Goal: Task Accomplishment & Management: Complete application form

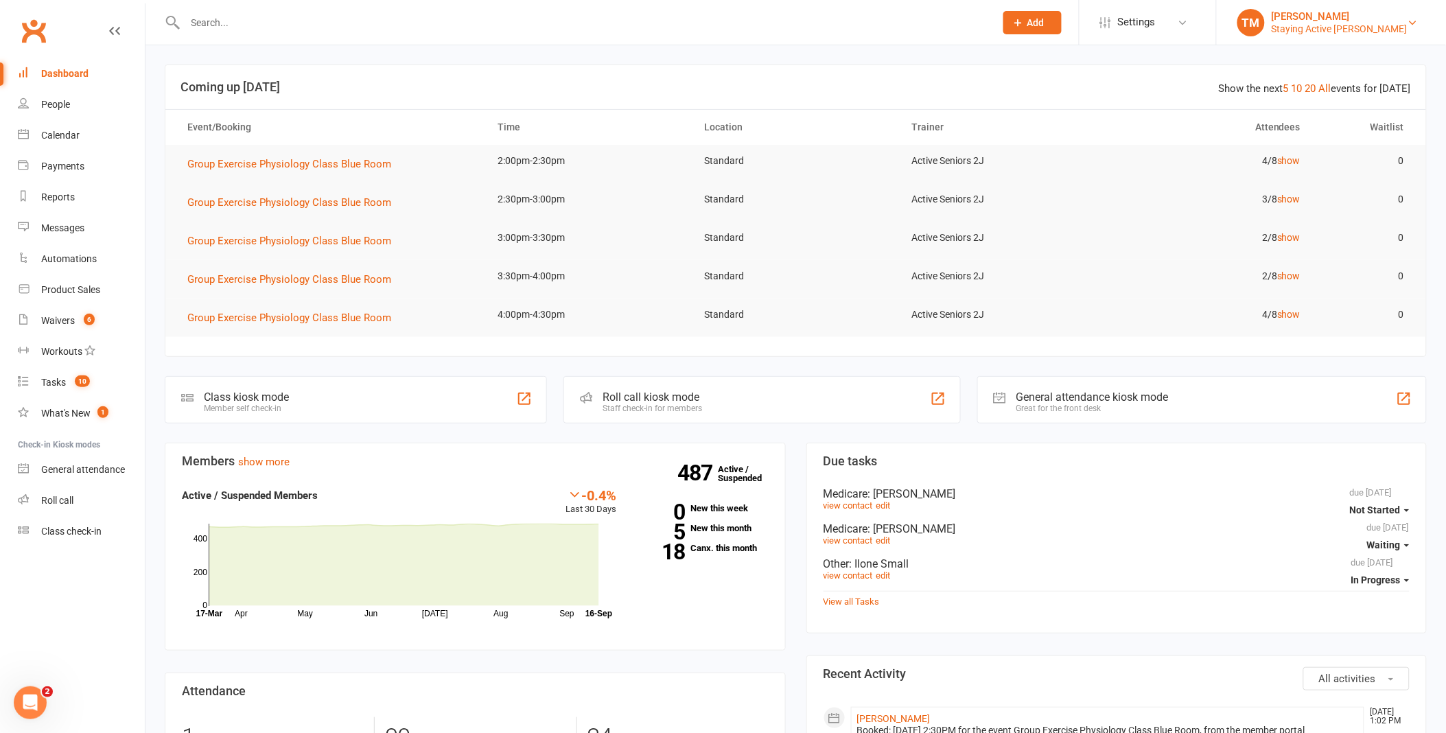
click at [1359, 31] on div "Staying Active [PERSON_NAME]" at bounding box center [1340, 29] width 136 height 12
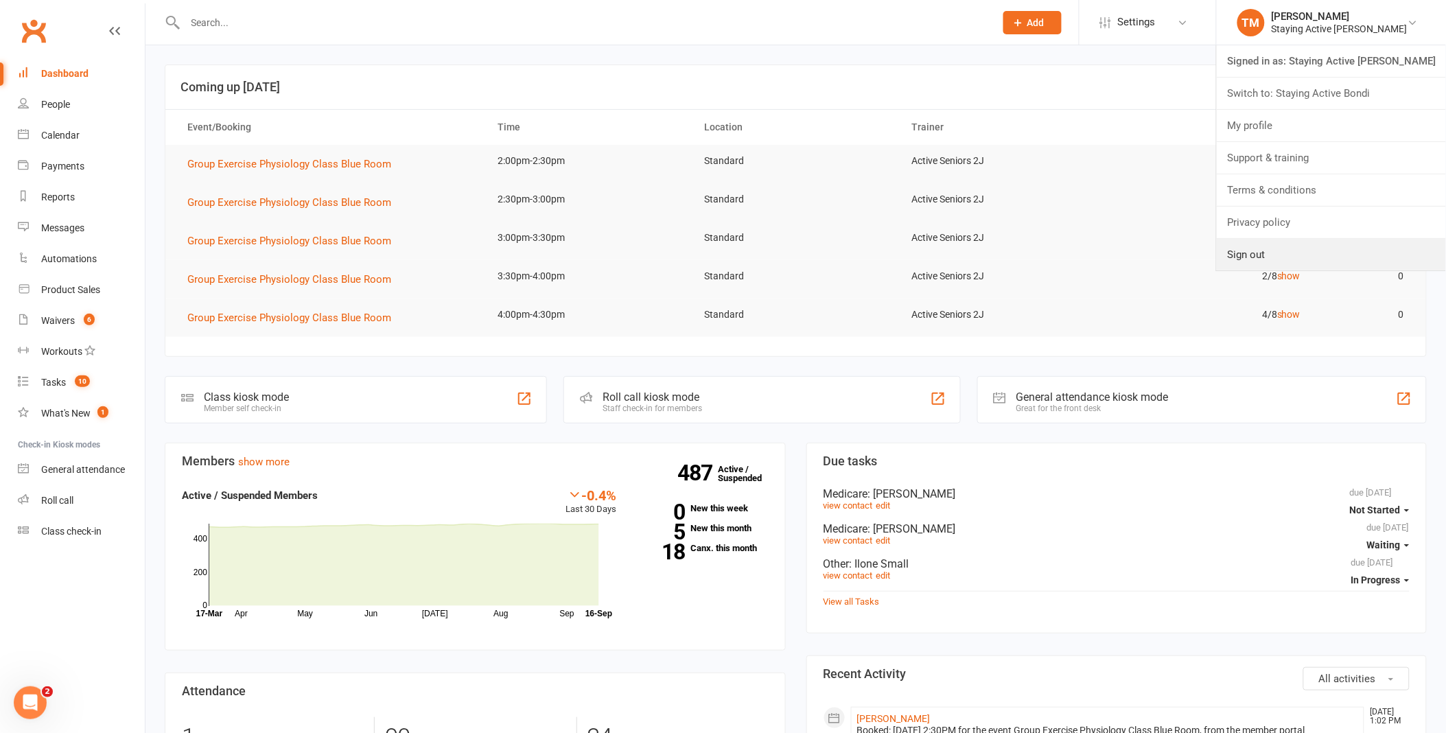
click at [1335, 259] on link "Sign out" at bounding box center [1331, 255] width 229 height 32
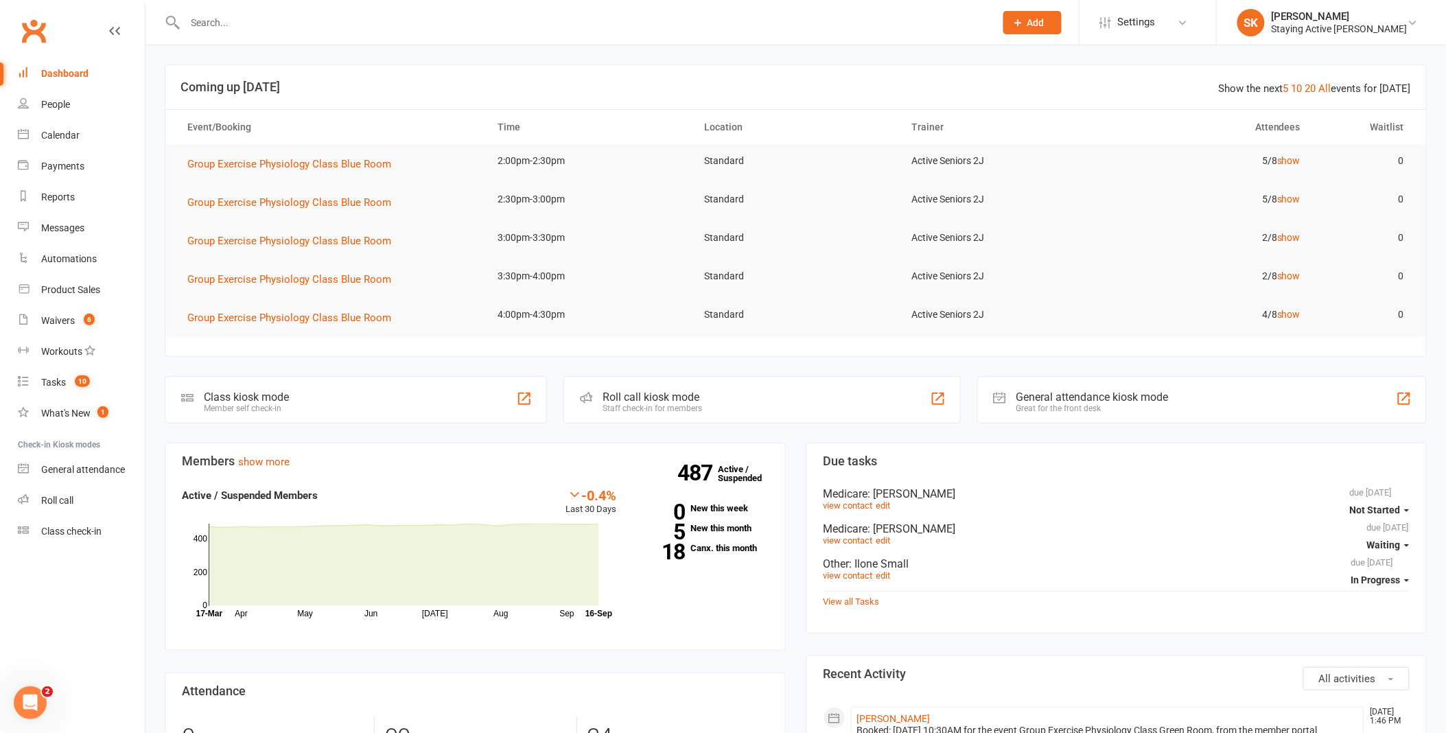
click at [983, 30] on input "text" at bounding box center [583, 22] width 804 height 19
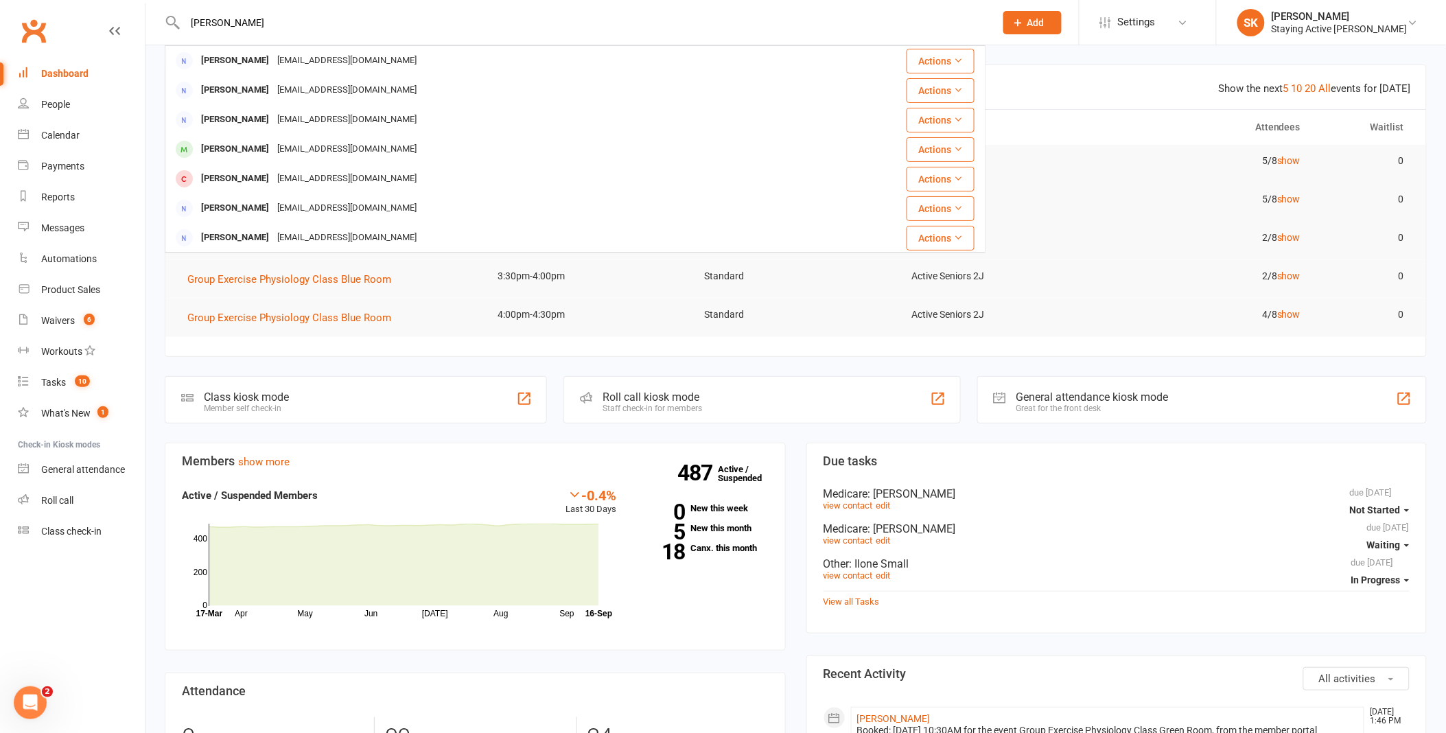
type input "[PERSON_NAME]"
click at [730, 177] on div "[PERSON_NAME] [EMAIL_ADDRESS][DOMAIN_NAME]" at bounding box center [495, 179] width 659 height 28
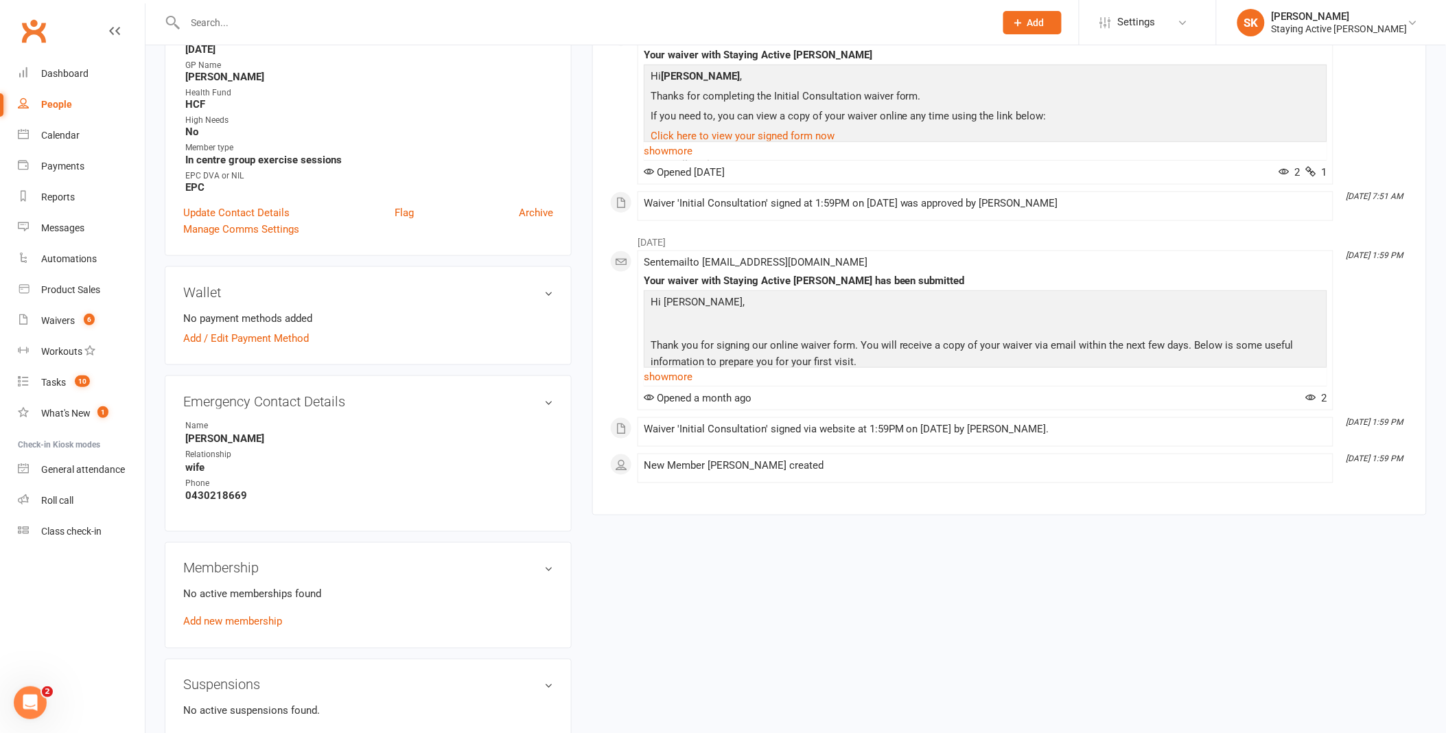
scroll to position [457, 0]
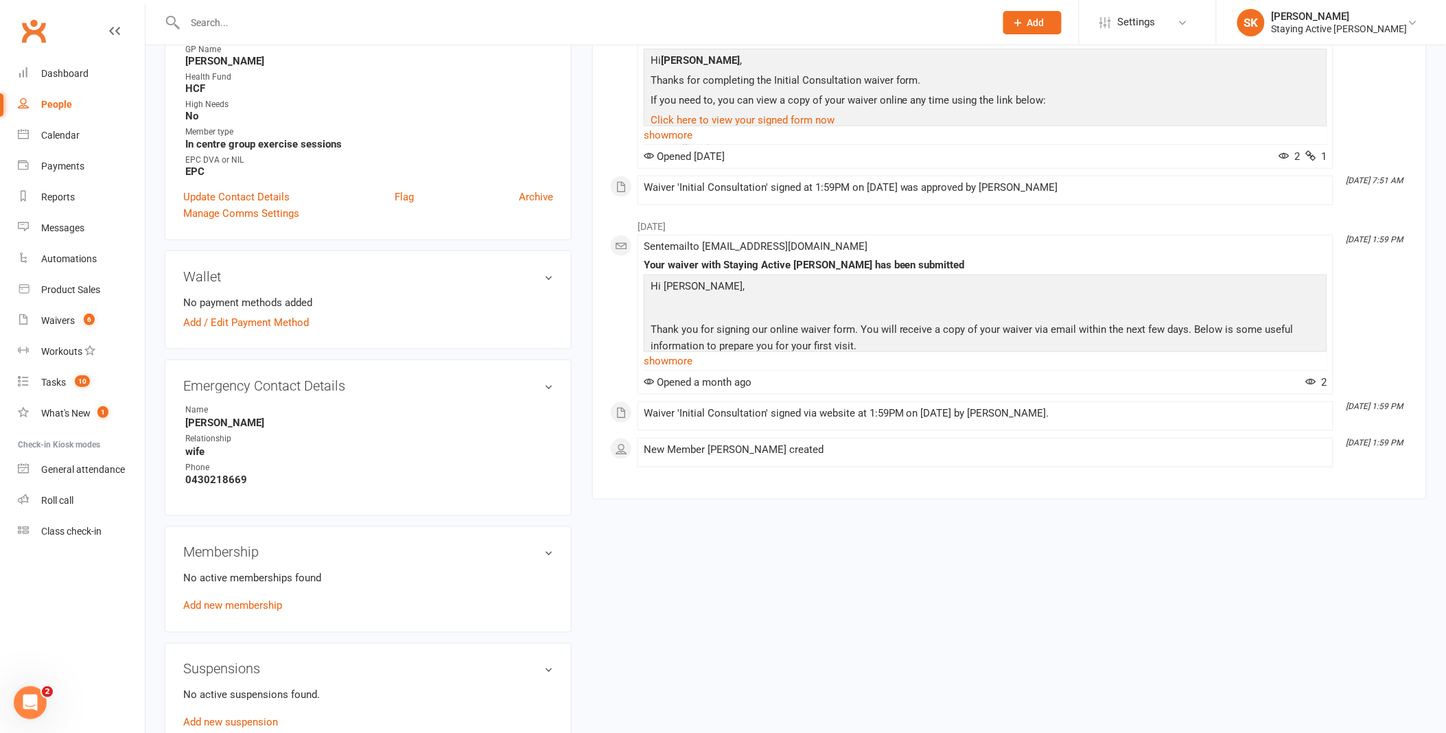
click at [259, 602] on link "Add new membership" at bounding box center [232, 606] width 99 height 12
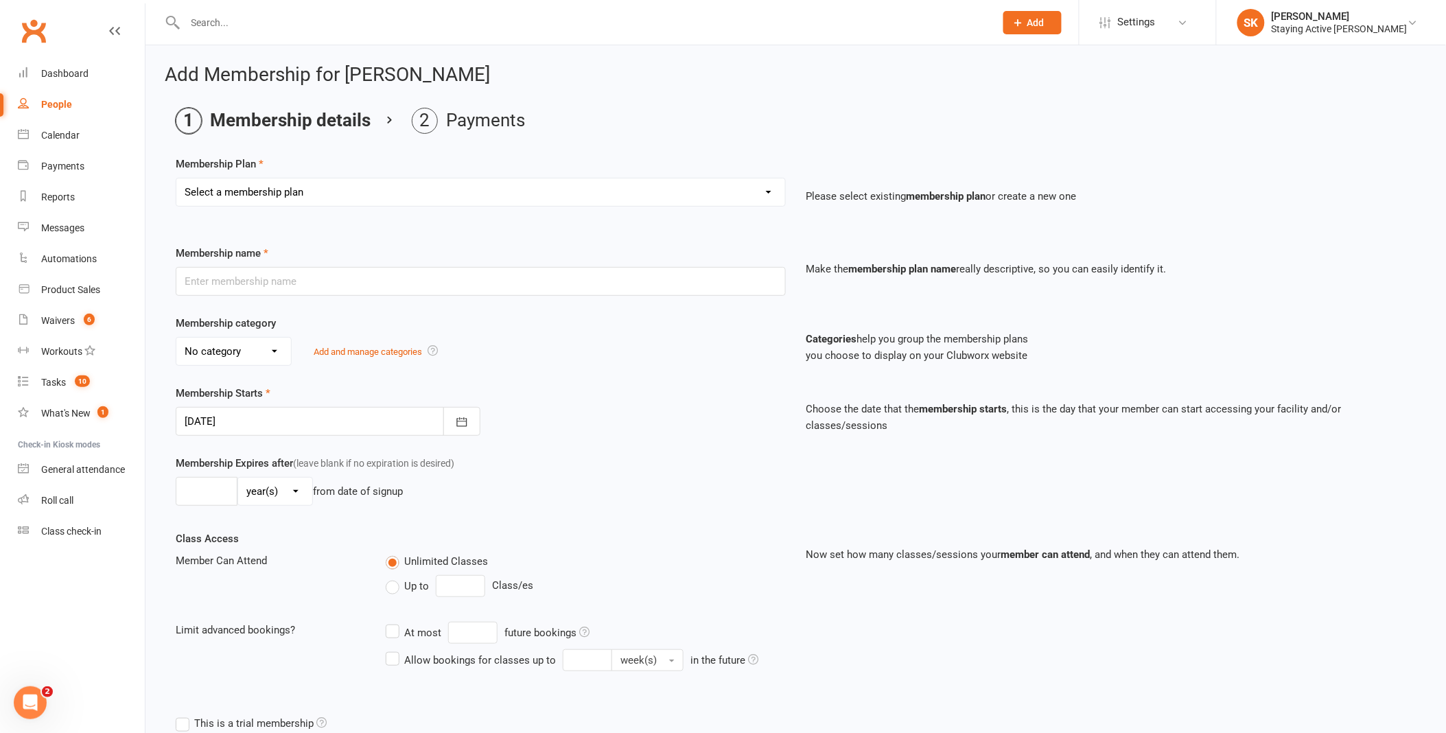
click at [375, 194] on select "Select a membership plan Create new Membership Plan 193000 Telehealth Exercise …" at bounding box center [480, 191] width 609 height 27
select select "2"
click at [176, 178] on select "Select a membership plan Create new Membership Plan 193000 Telehealth Exercise …" at bounding box center [480, 191] width 609 height 27
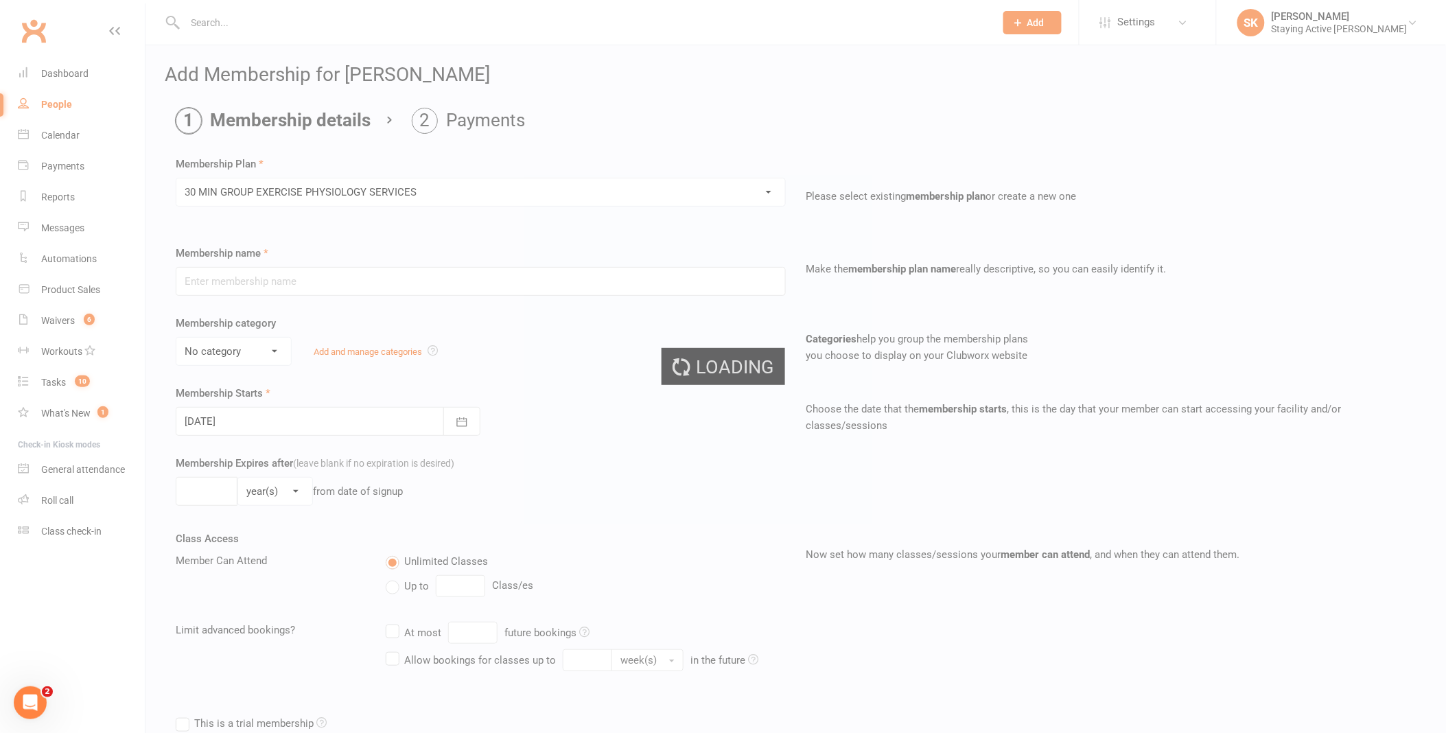
type input "30 MIN GROUP EXERCISE PHYSIOLOGY SERVICES"
select select "2"
type input "3"
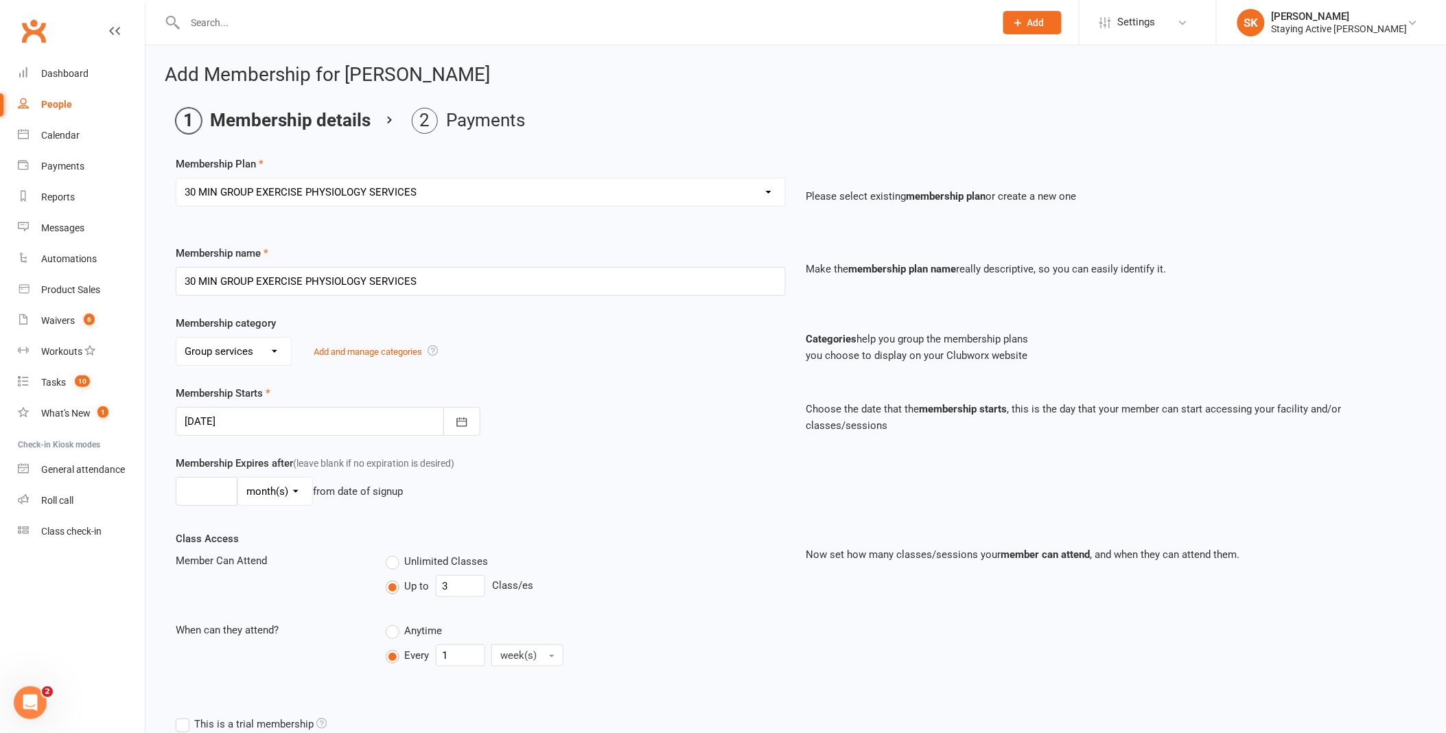
click at [290, 417] on div at bounding box center [328, 421] width 305 height 29
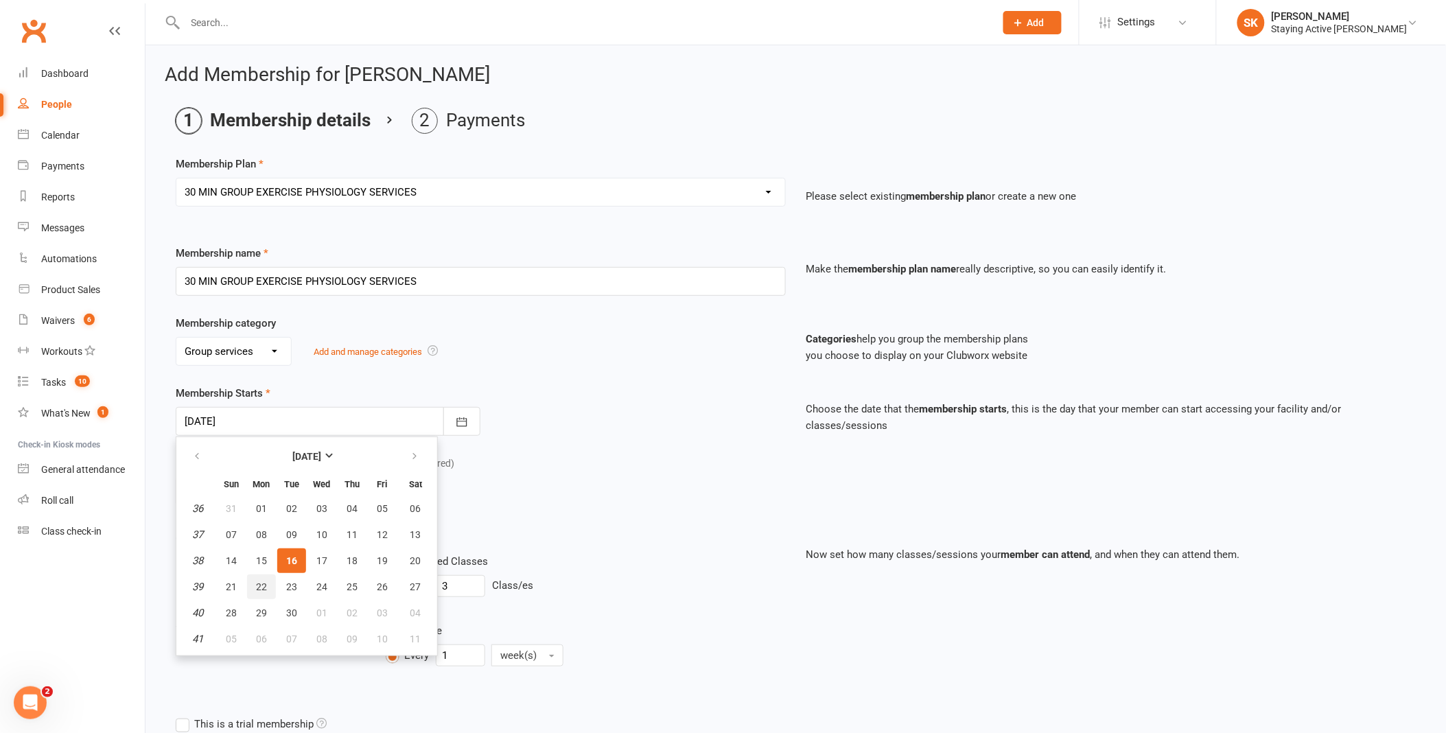
click at [261, 585] on span "22" at bounding box center [261, 586] width 11 height 11
type input "[DATE]"
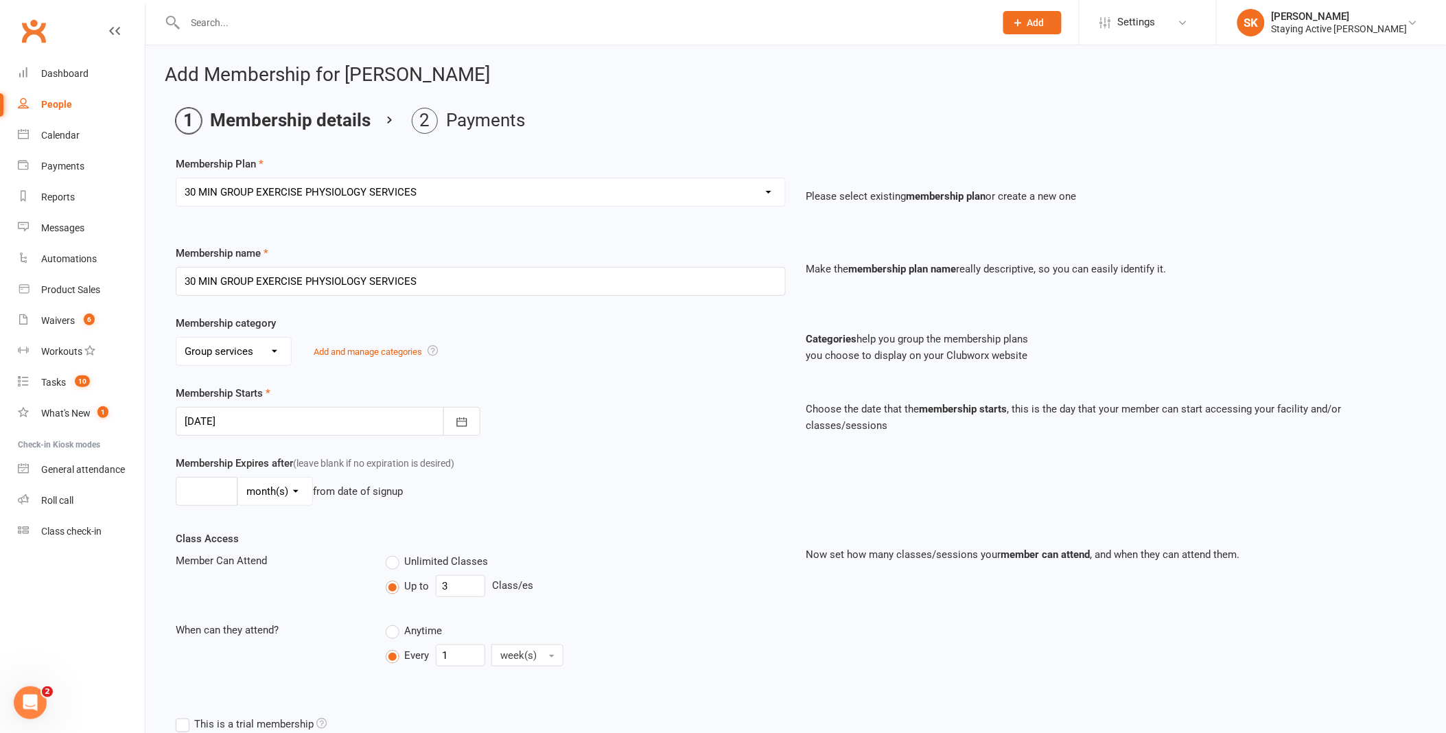
click at [608, 460] on div "Membership Expires after (leave blank if no expiration is desired) day(s) week(…" at bounding box center [480, 483] width 631 height 56
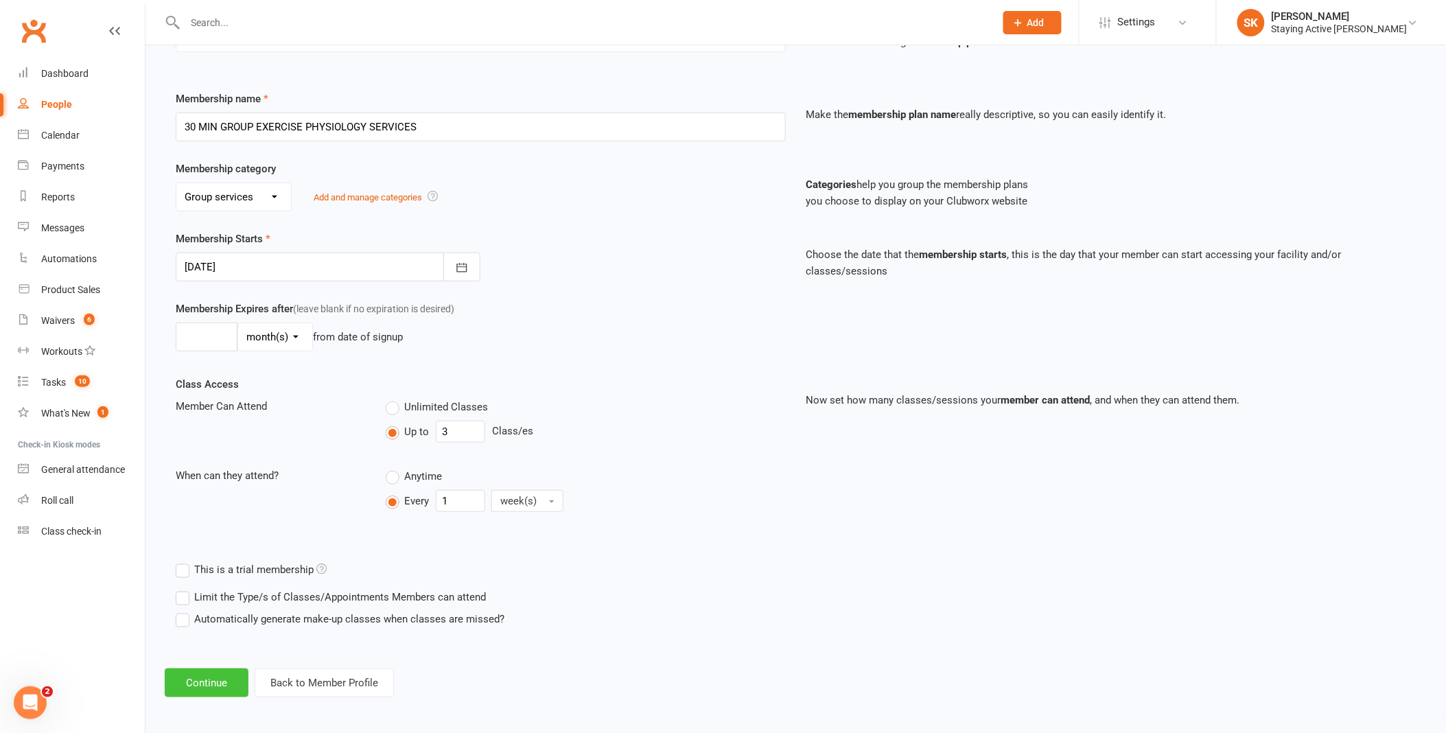
scroll to position [156, 0]
click at [222, 683] on button "Continue" at bounding box center [207, 680] width 84 height 29
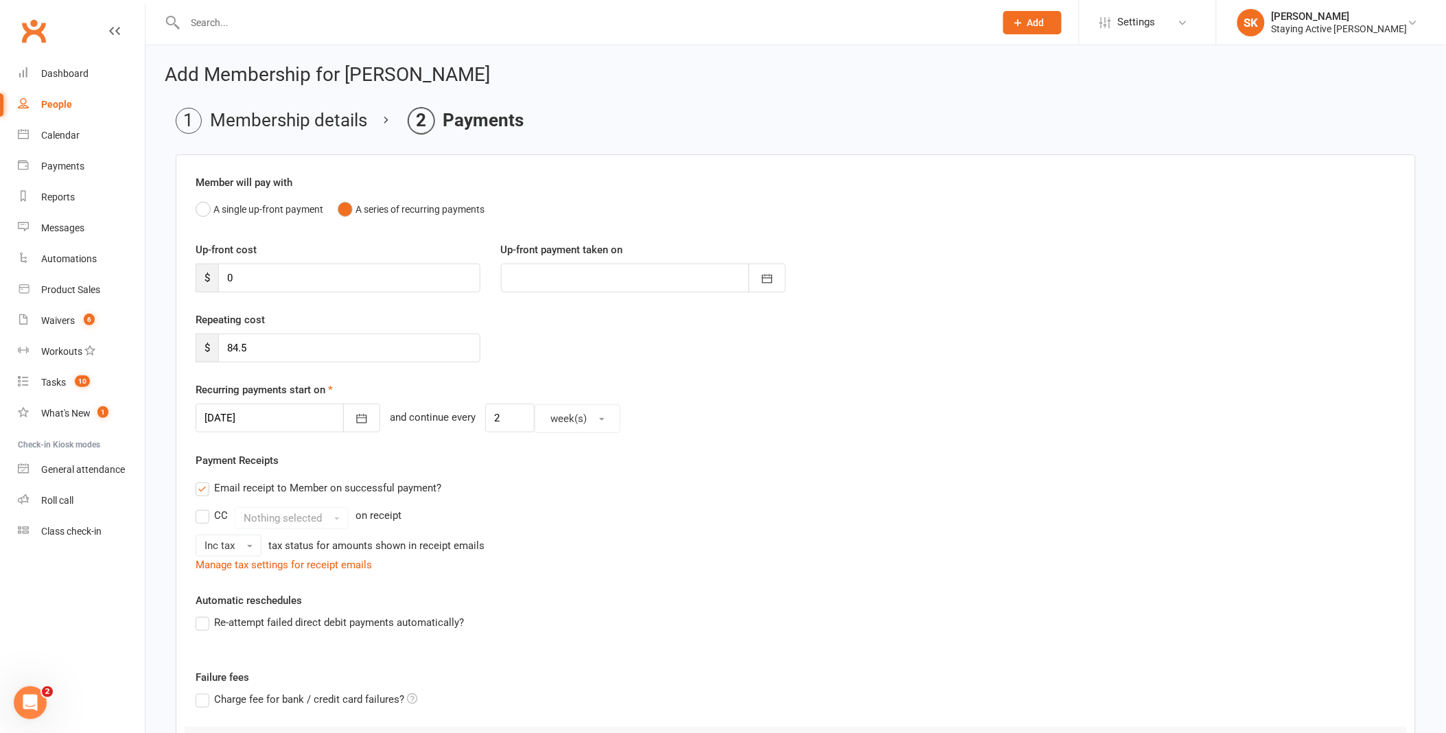
click at [278, 414] on div at bounding box center [288, 417] width 185 height 29
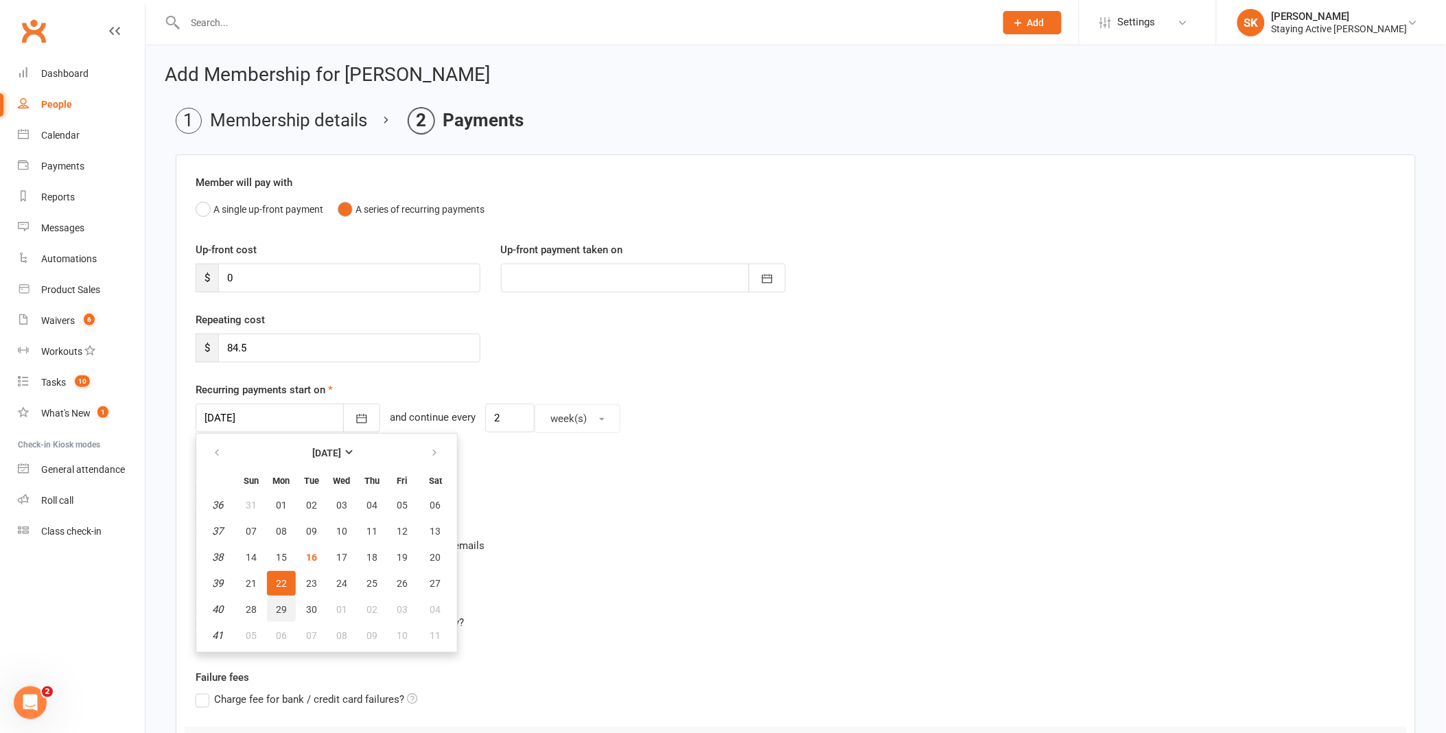
click at [284, 609] on span "29" at bounding box center [281, 609] width 11 height 11
type input "[DATE]"
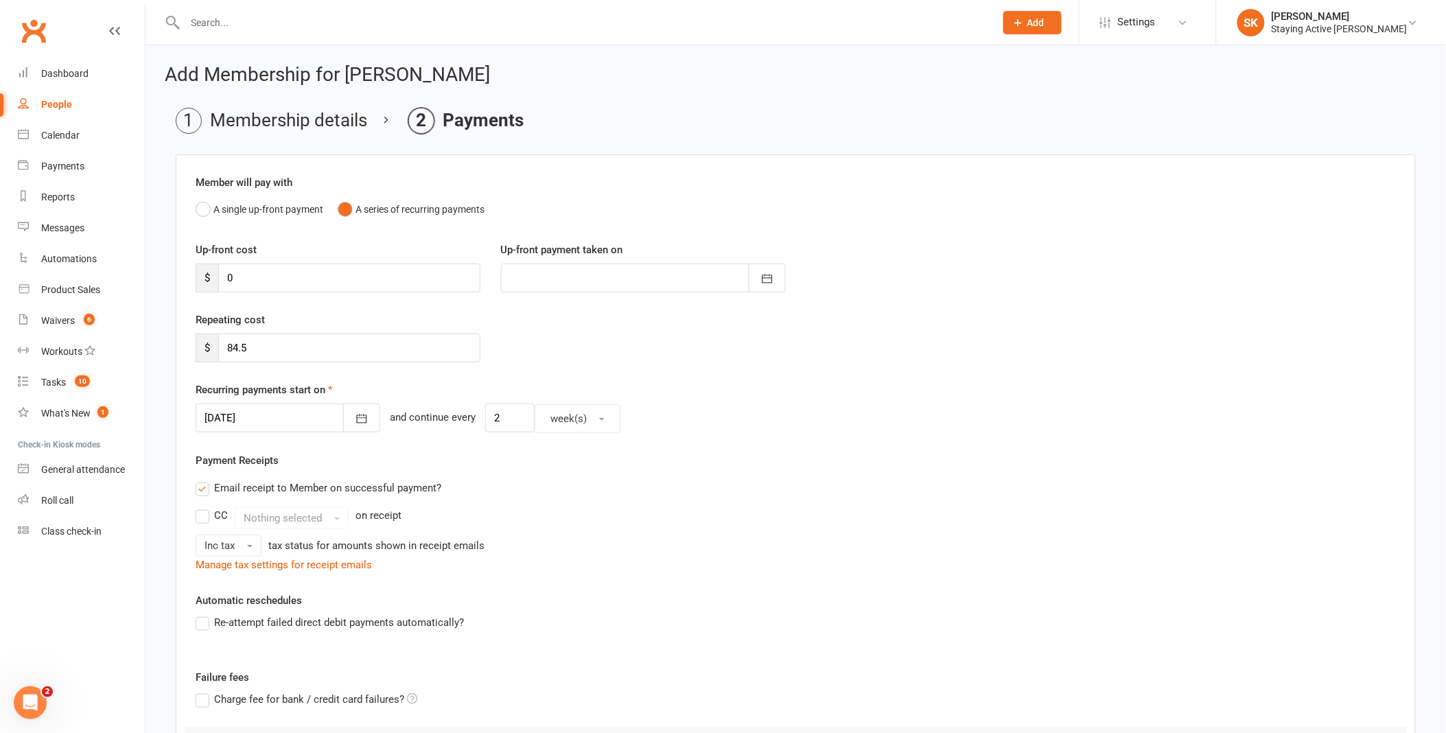
click at [674, 582] on div "Member will pay with A single up-front payment A series of recurring payments U…" at bounding box center [796, 507] width 1240 height 707
click at [681, 550] on div "Inc tax tax status for amounts shown in receipt emails" at bounding box center [796, 546] width 1200 height 22
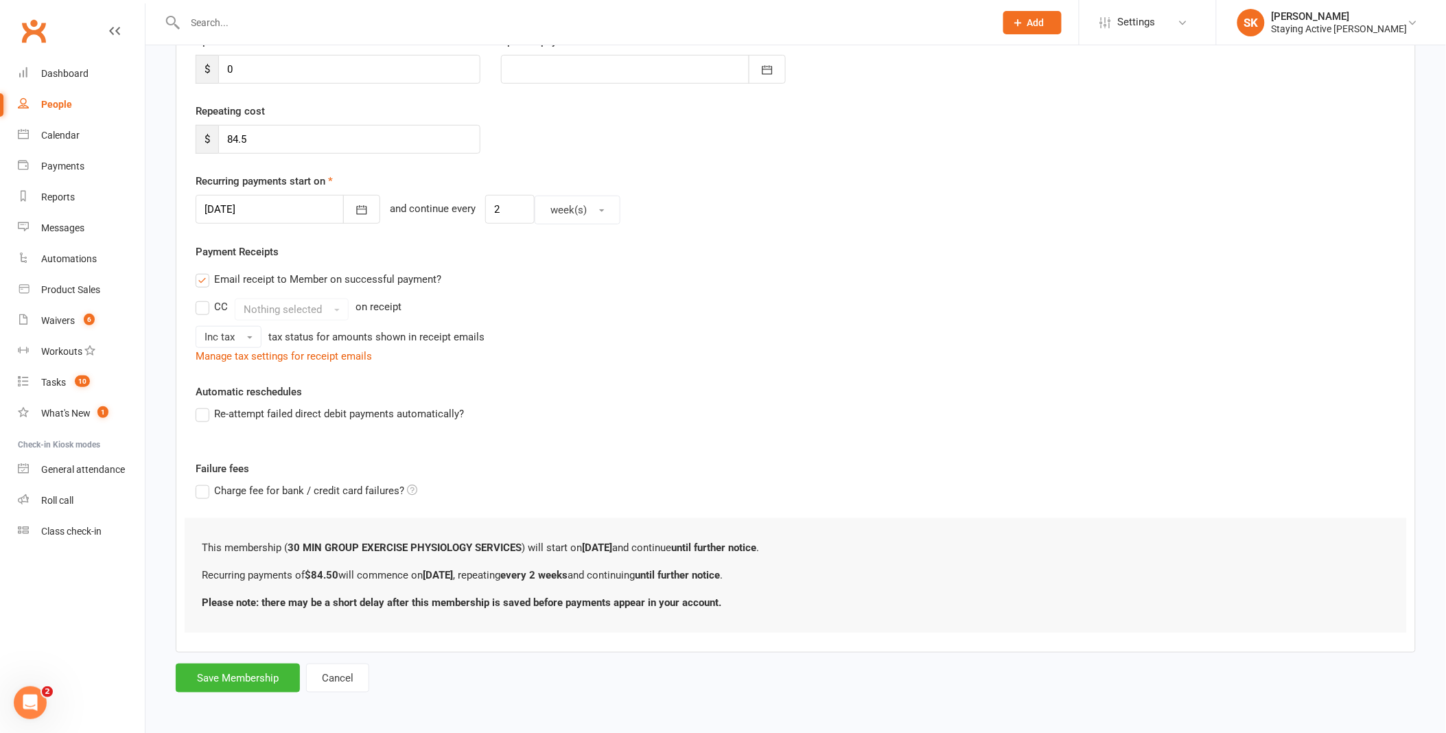
scroll to position [209, 0]
click at [253, 685] on button "Save Membership" at bounding box center [238, 677] width 124 height 29
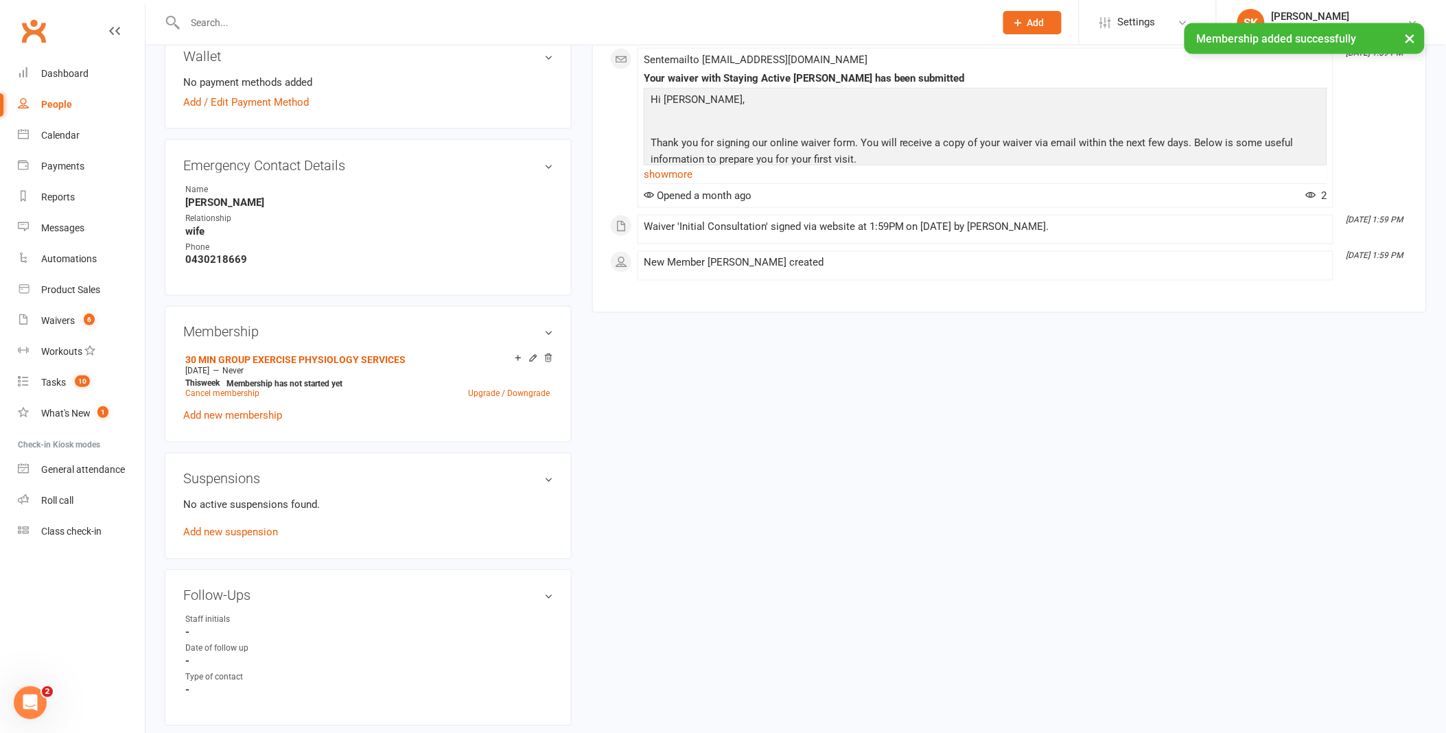
scroll to position [839, 0]
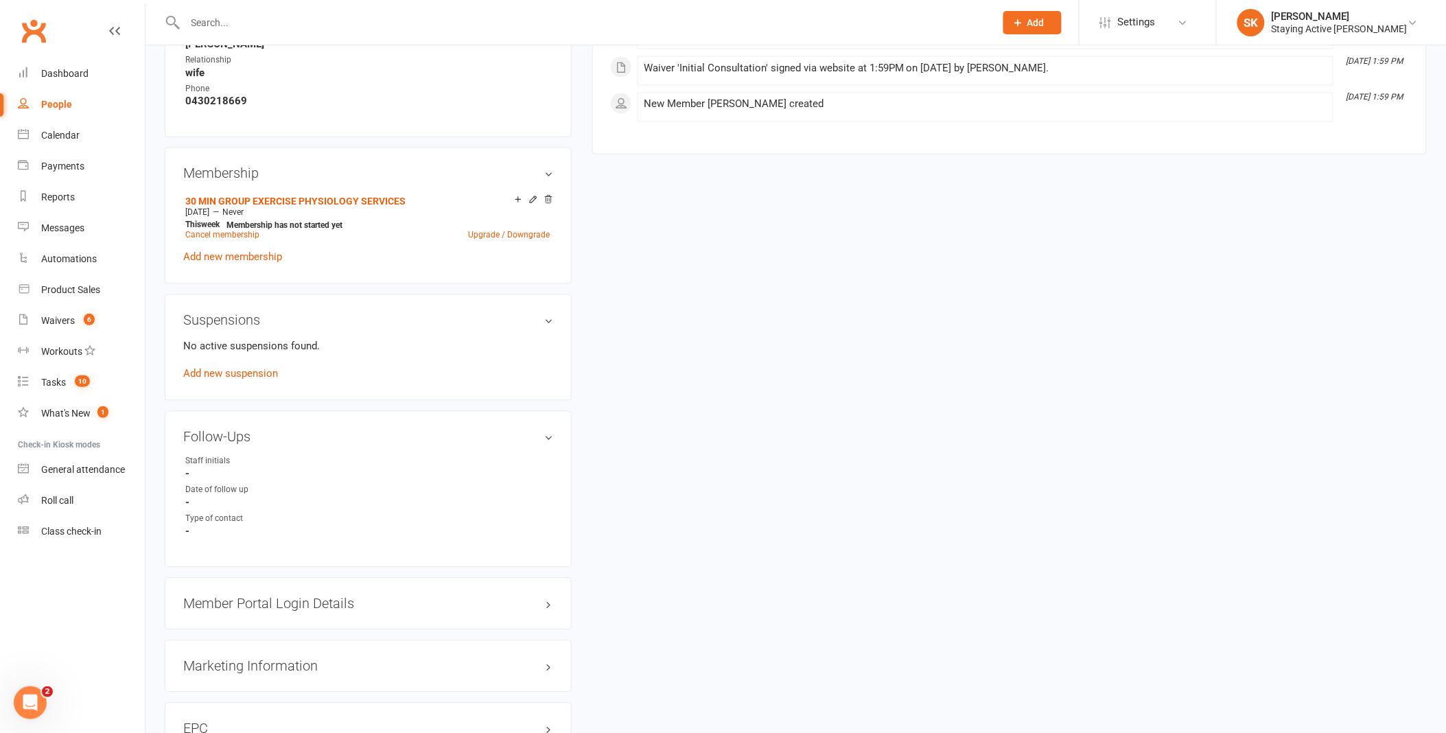
click at [333, 600] on h3 "Member Portal Login Details" at bounding box center [368, 603] width 370 height 15
click at [237, 695] on div "URL: [URL][DOMAIN_NAME].. Copy PIN: 2101 Enabled: Send Member Details" at bounding box center [368, 661] width 370 height 78
click at [246, 686] on link "Send Member Details" at bounding box center [232, 692] width 98 height 12
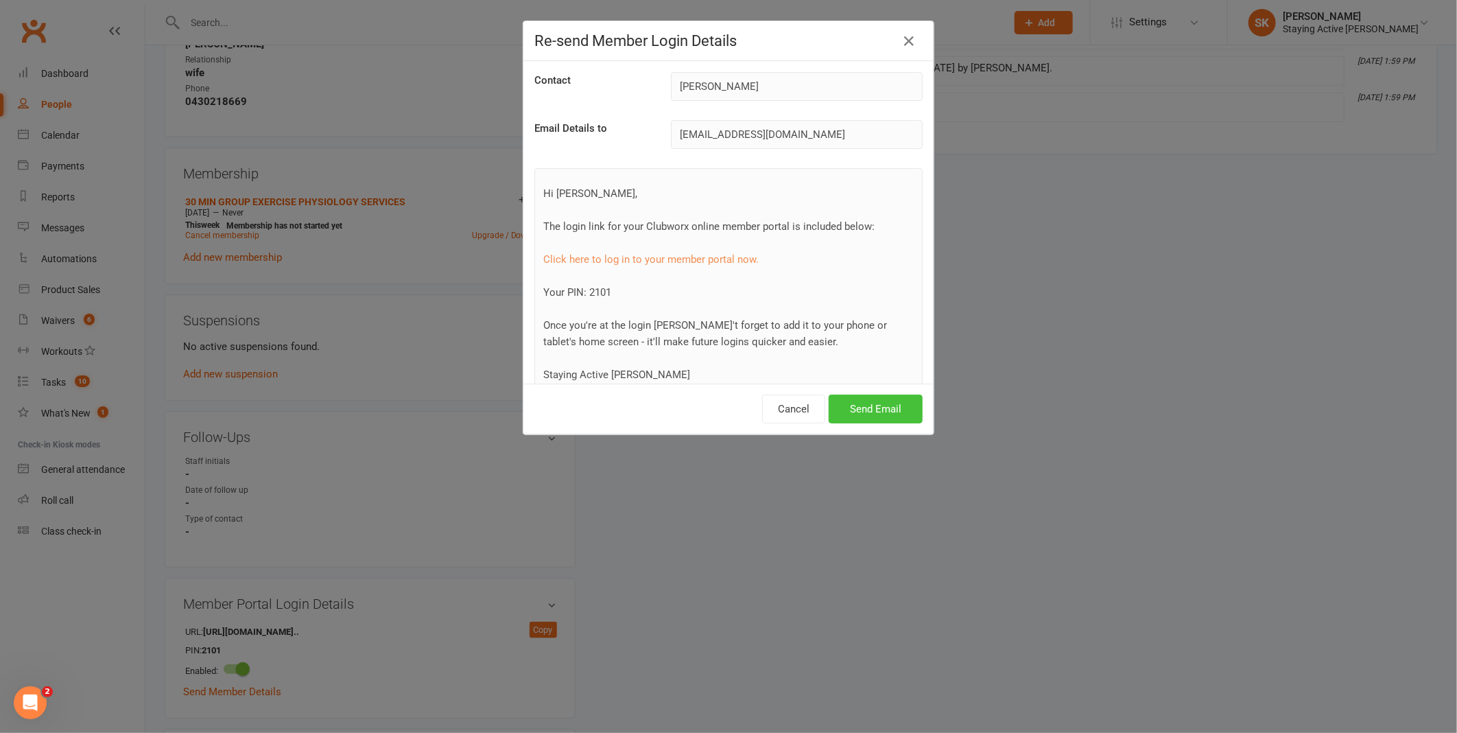
click at [902, 416] on button "Send Email" at bounding box center [876, 409] width 94 height 29
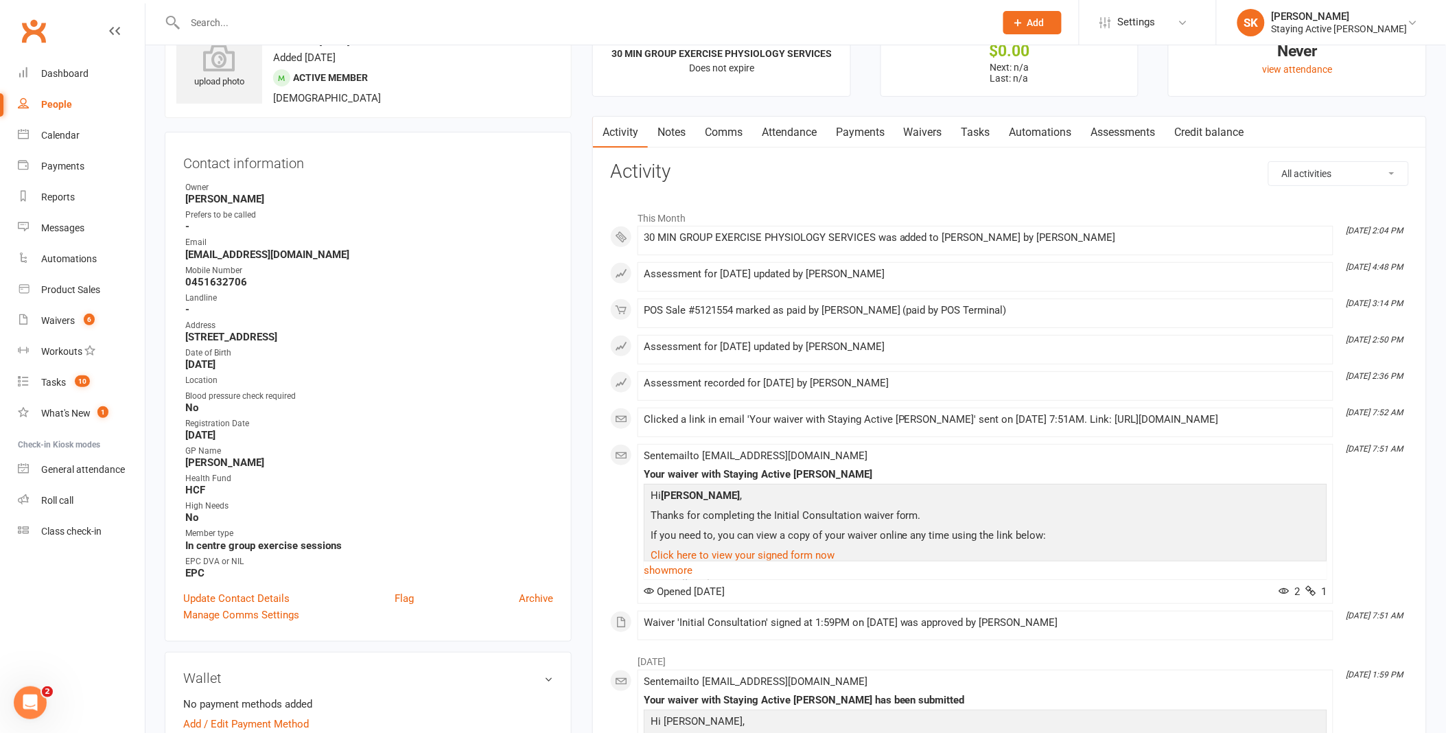
scroll to position [0, 0]
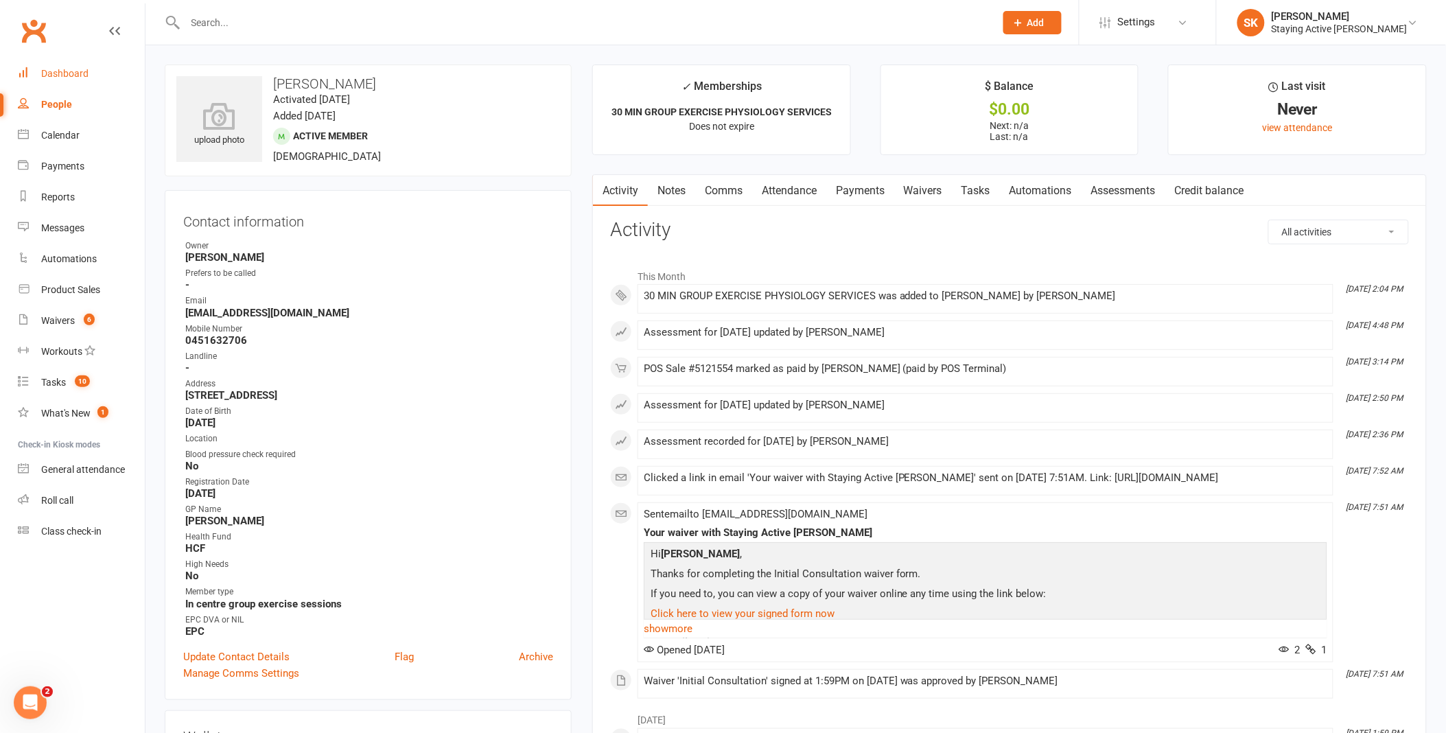
click at [74, 78] on div "Dashboard" at bounding box center [64, 73] width 47 height 11
